Goal: Task Accomplishment & Management: Complete application form

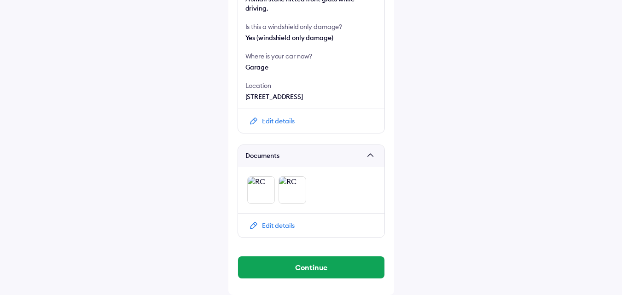
scroll to position [379, 0]
click at [253, 190] on img at bounding box center [261, 190] width 28 height 28
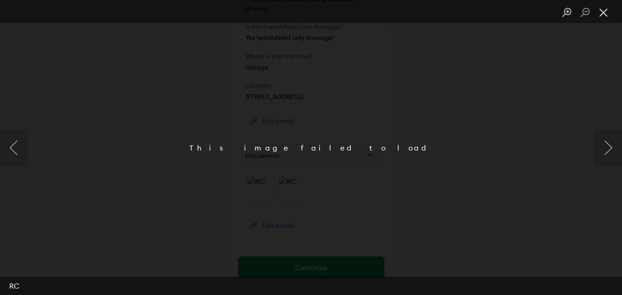
click at [603, 11] on button "Close lightbox" at bounding box center [604, 13] width 18 height 16
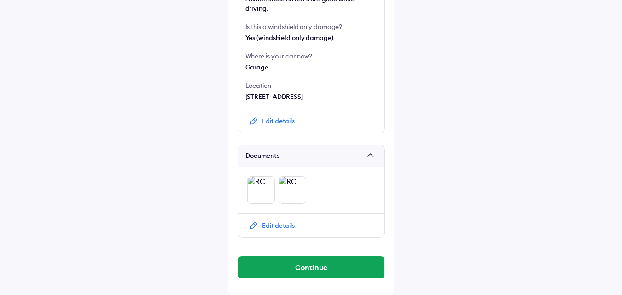
click at [267, 224] on div "Edit details" at bounding box center [278, 225] width 33 height 9
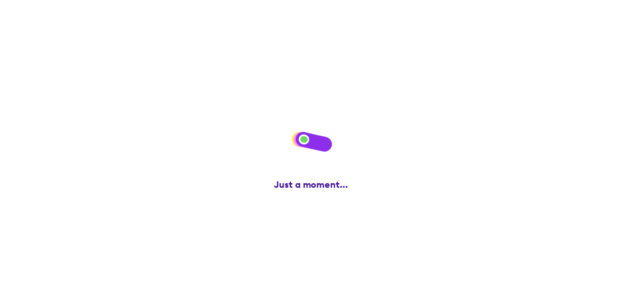
scroll to position [0, 0]
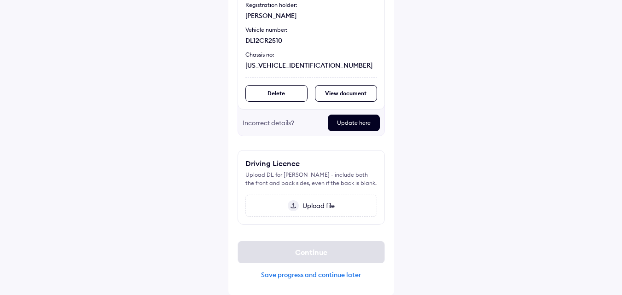
scroll to position [140, 0]
click at [297, 207] on img at bounding box center [293, 205] width 11 height 11
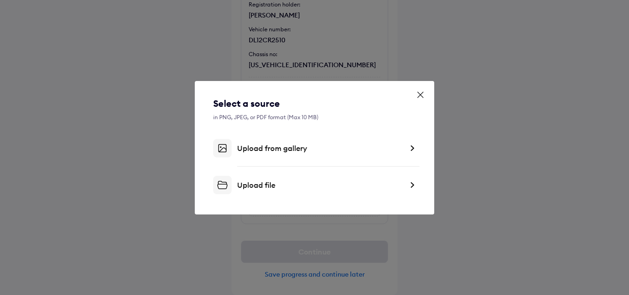
click at [250, 148] on div "Upload from gallery" at bounding box center [320, 148] width 166 height 9
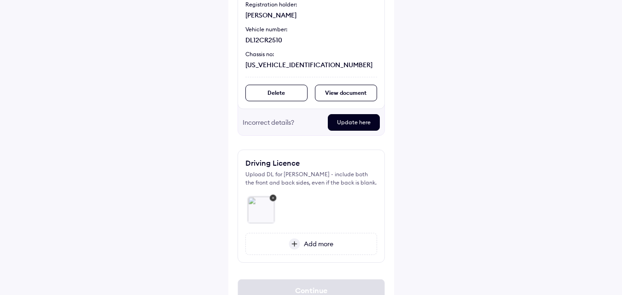
click at [294, 243] on img at bounding box center [295, 244] width 12 height 11
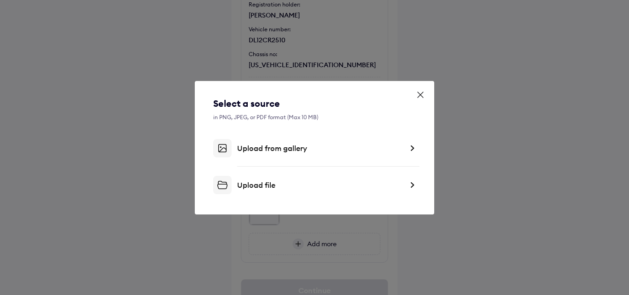
click at [263, 157] on div "Select a source in PNG, JPEG, or PDF format (Max 10 MB) Upload from gallery Upl…" at bounding box center [314, 145] width 203 height 97
click at [246, 146] on div "Upload from gallery" at bounding box center [320, 148] width 166 height 9
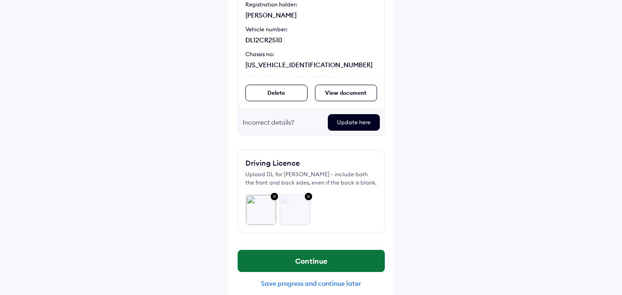
click at [298, 268] on button "Continue" at bounding box center [311, 261] width 146 height 22
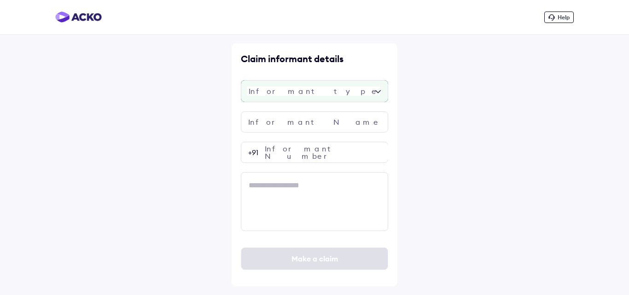
click at [294, 93] on div at bounding box center [314, 91] width 147 height 22
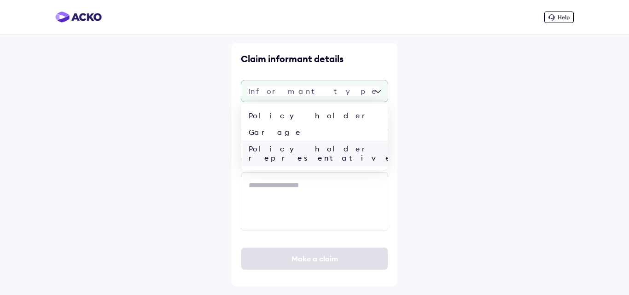
click at [285, 147] on div "Policy holder representative" at bounding box center [314, 153] width 146 height 26
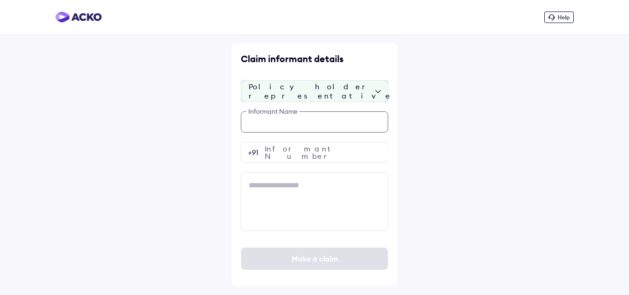
click at [275, 130] on input "text" at bounding box center [314, 121] width 147 height 21
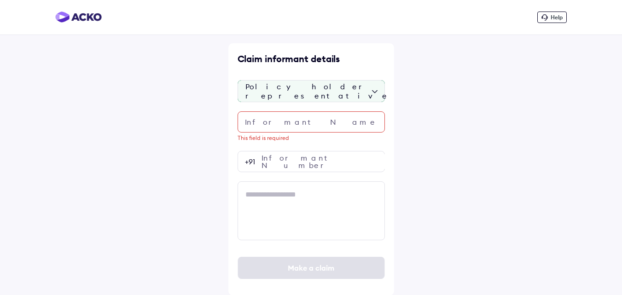
click at [261, 94] on div "Policy holder representative" at bounding box center [311, 91] width 147 height 22
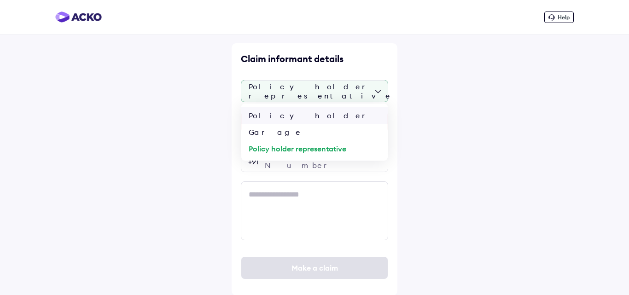
click at [265, 118] on div "Policy holder" at bounding box center [314, 115] width 146 height 17
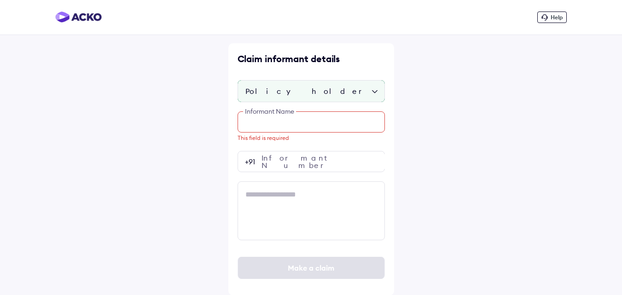
click at [265, 120] on input "text" at bounding box center [311, 121] width 147 height 21
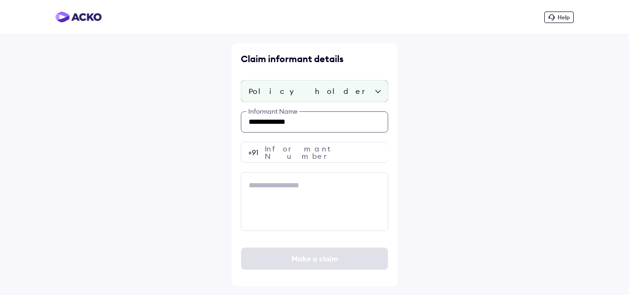
type input "**********"
click at [283, 156] on input "number" at bounding box center [314, 152] width 147 height 21
paste input "**********"
type input "**********"
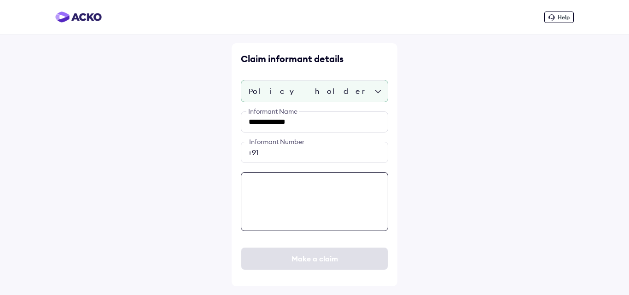
click at [279, 187] on textarea at bounding box center [314, 201] width 147 height 59
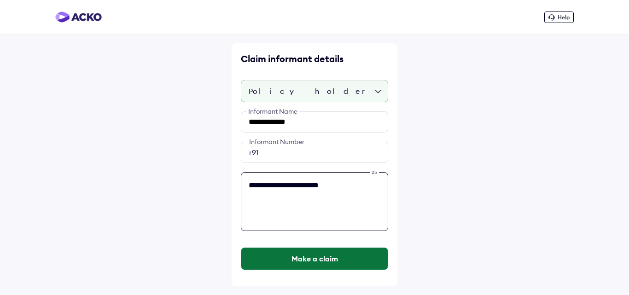
type textarea "**********"
click at [310, 259] on button "Make a claim" at bounding box center [314, 259] width 146 height 22
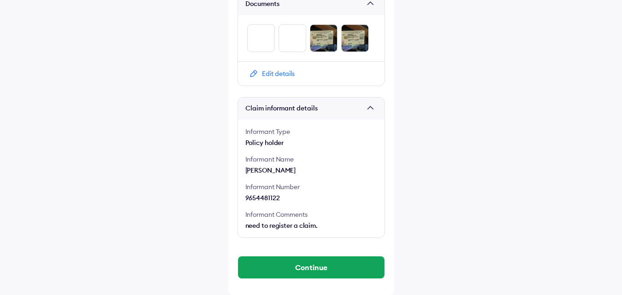
scroll to position [531, 0]
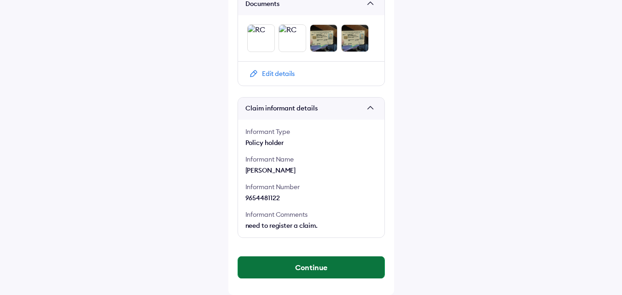
click at [272, 257] on button "Continue" at bounding box center [311, 268] width 146 height 22
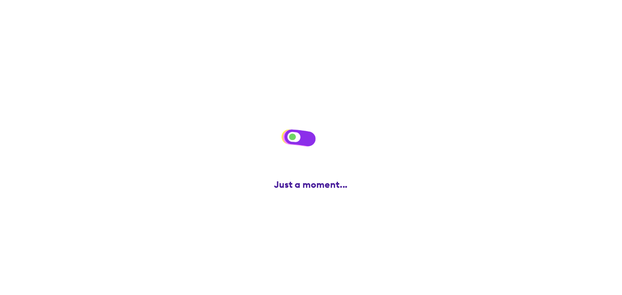
scroll to position [0, 0]
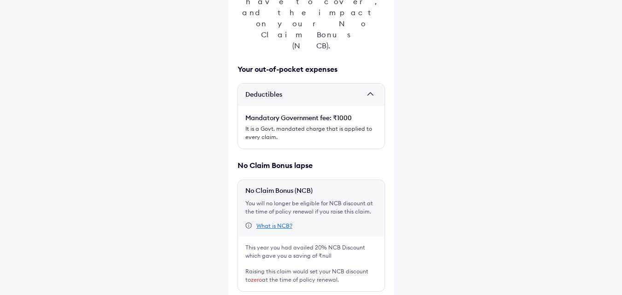
scroll to position [168, 0]
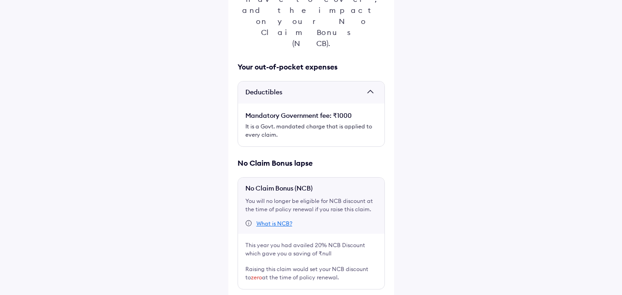
click at [239, 232] on div "This is super important! Before you file this claim, check the expenses you'll …" at bounding box center [311, 119] width 166 height 486
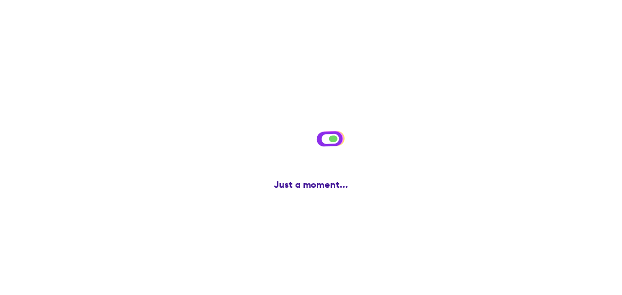
scroll to position [0, 0]
